Goal: Find specific page/section: Find specific page/section

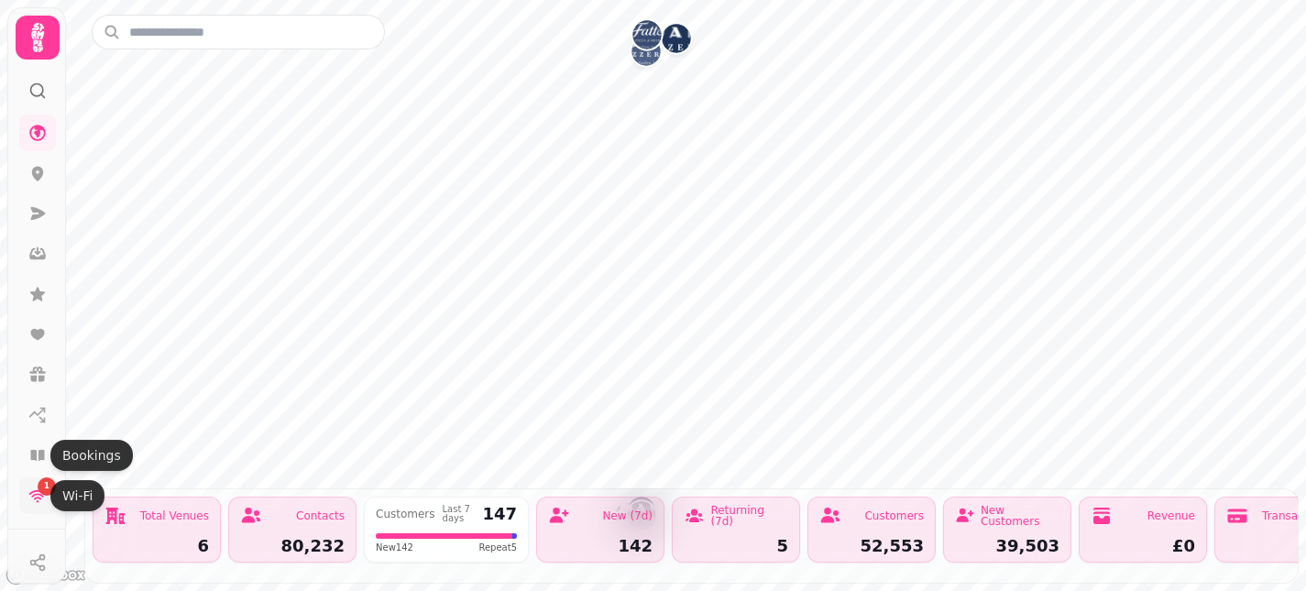
click at [39, 497] on icon at bounding box center [37, 496] width 18 height 18
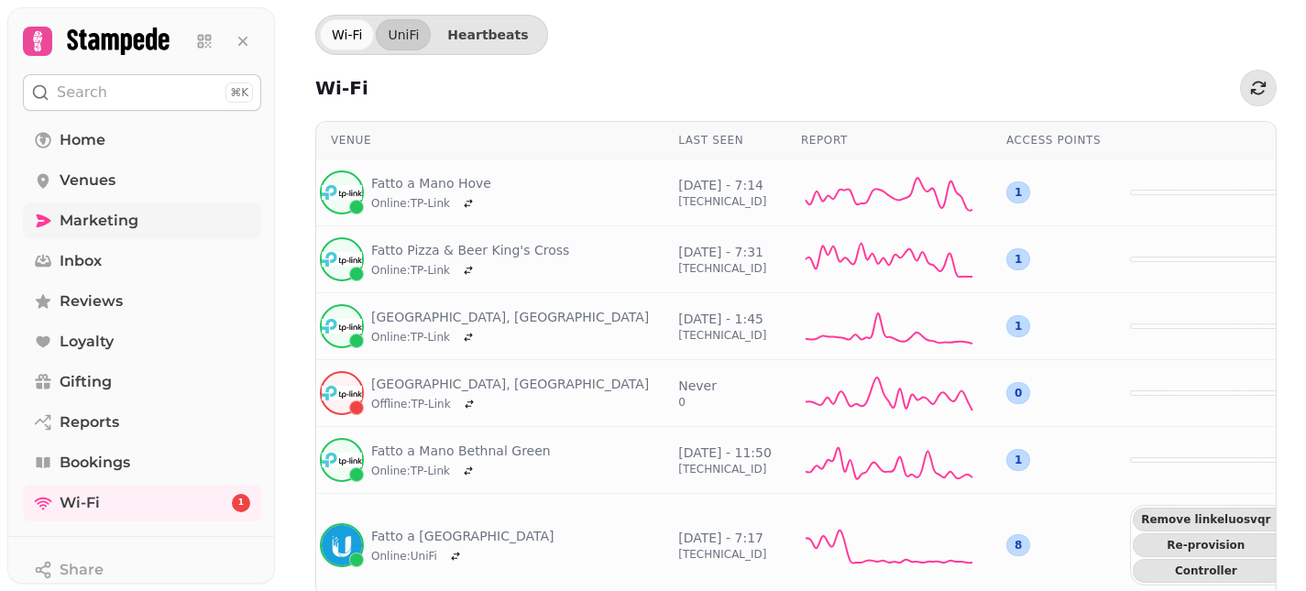
click at [113, 231] on span "Marketing" at bounding box center [99, 221] width 79 height 22
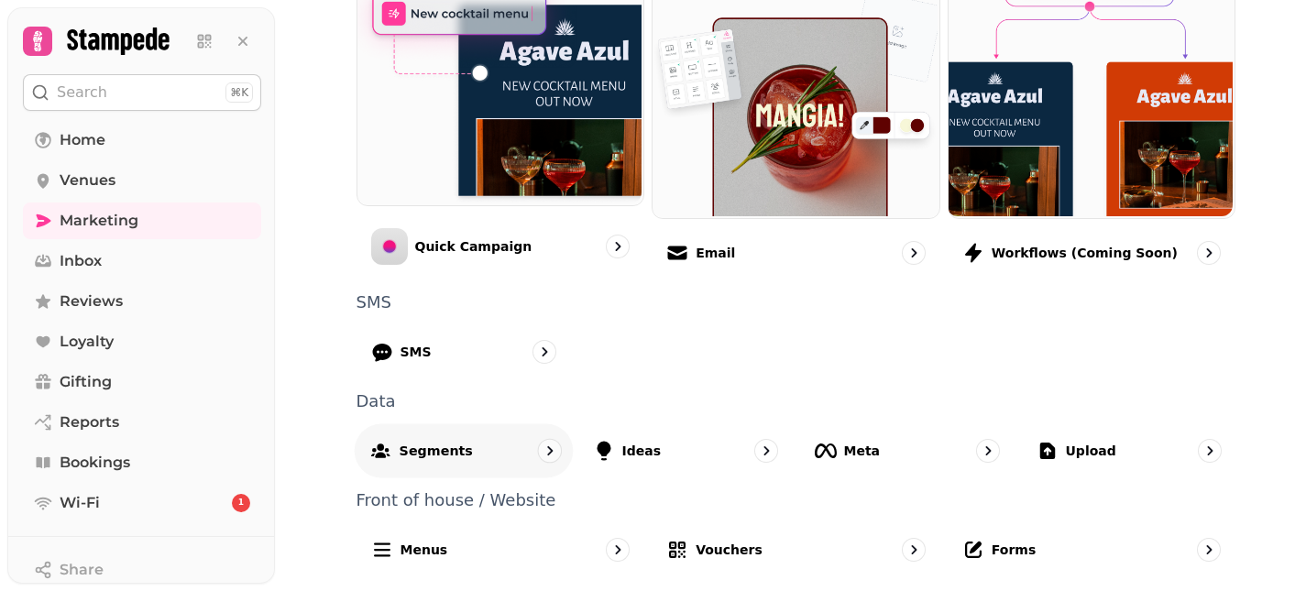
scroll to position [554, 0]
click at [429, 455] on p "Segments" at bounding box center [435, 450] width 73 height 18
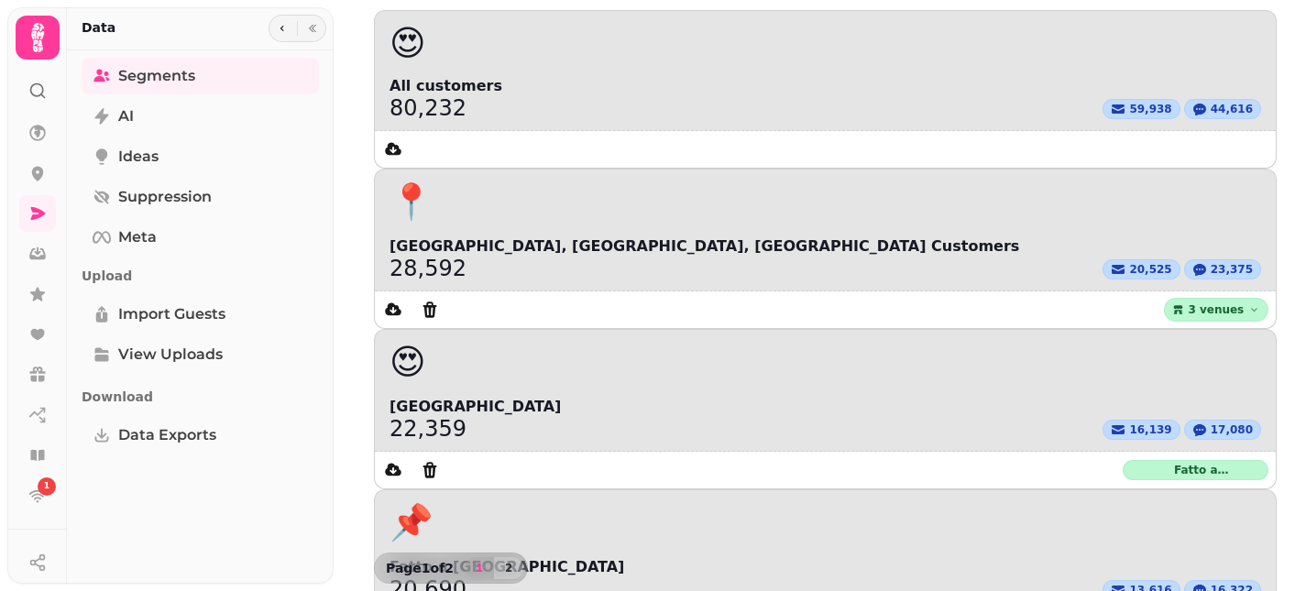
scroll to position [185, 0]
